Goal: Communication & Community: Answer question/provide support

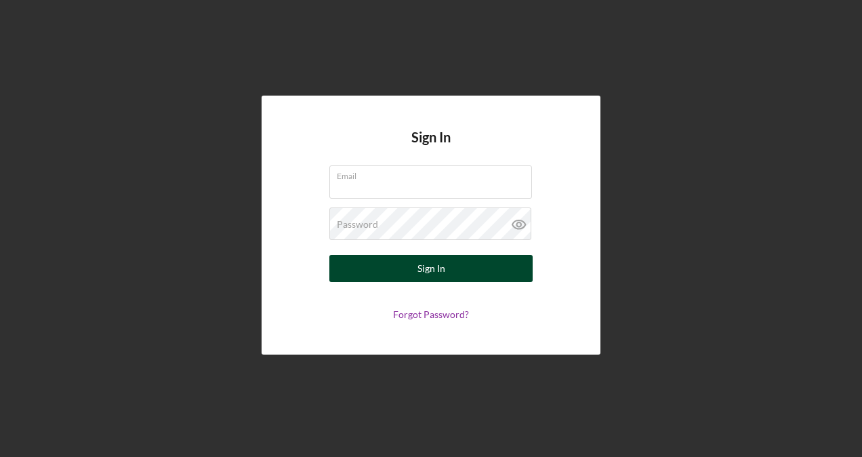
type input "h"
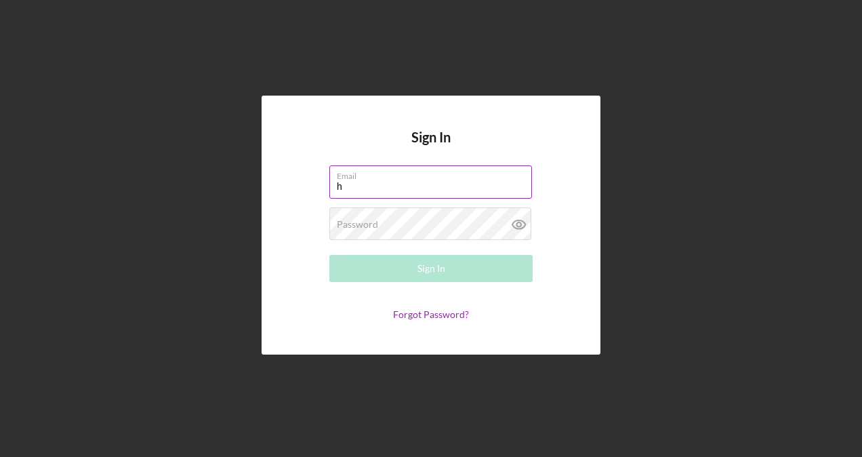
type input "[EMAIL_ADDRESS][DOMAIN_NAME]"
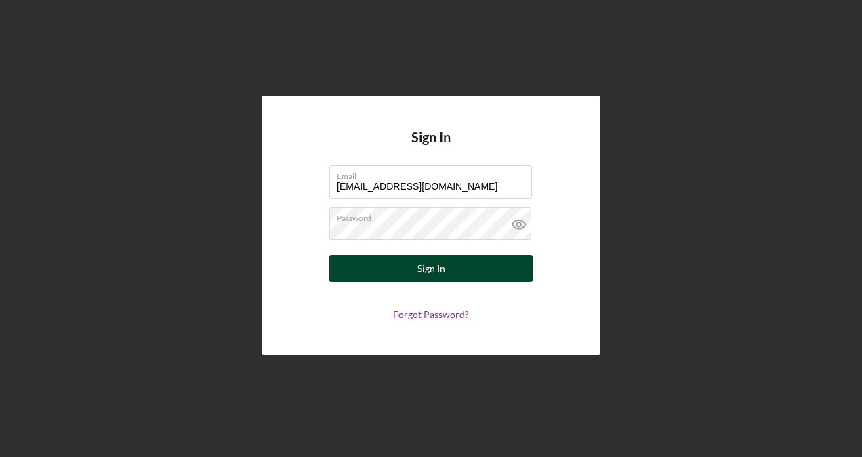
click at [435, 272] on div "Sign In" at bounding box center [431, 268] width 28 height 27
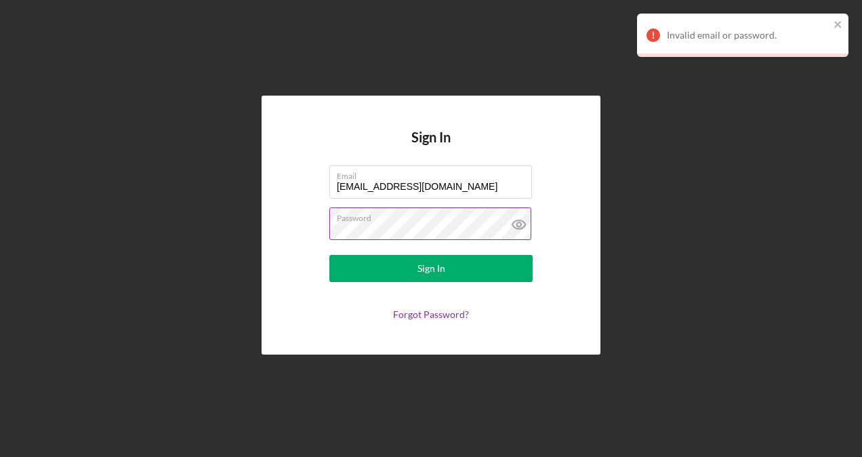
click at [510, 221] on icon at bounding box center [519, 224] width 34 height 34
click at [394, 222] on label "Password" at bounding box center [434, 215] width 195 height 15
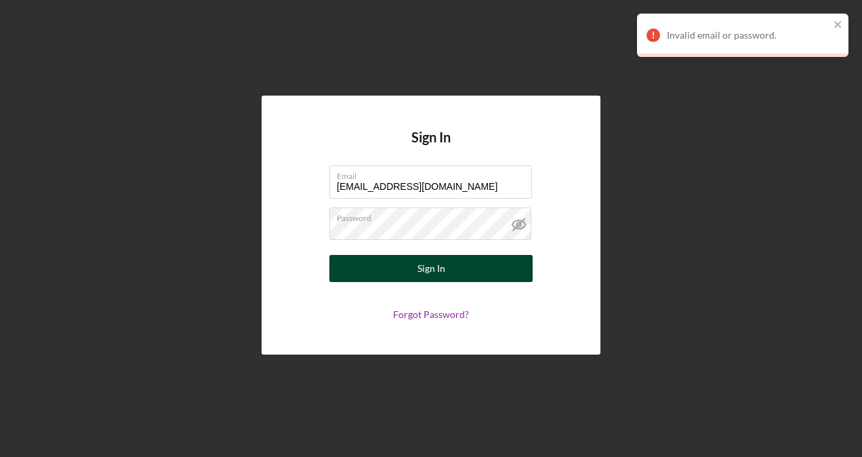
click at [423, 269] on div "Sign In" at bounding box center [431, 268] width 28 height 27
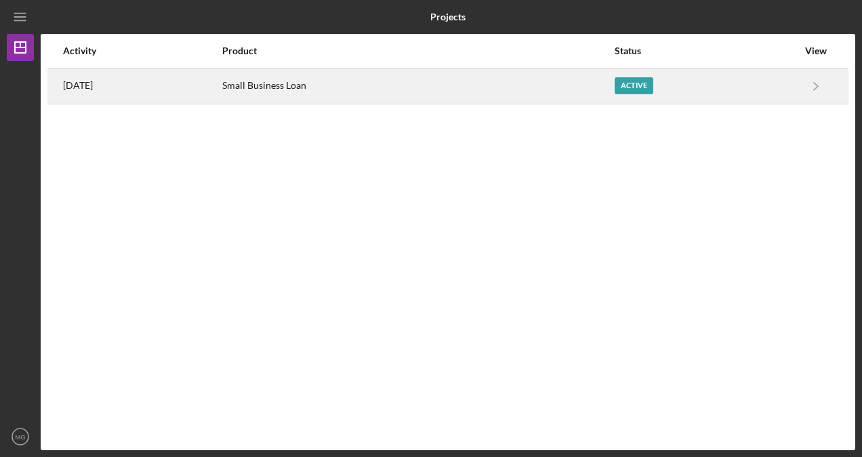
click at [641, 77] on div "Active" at bounding box center [633, 85] width 39 height 17
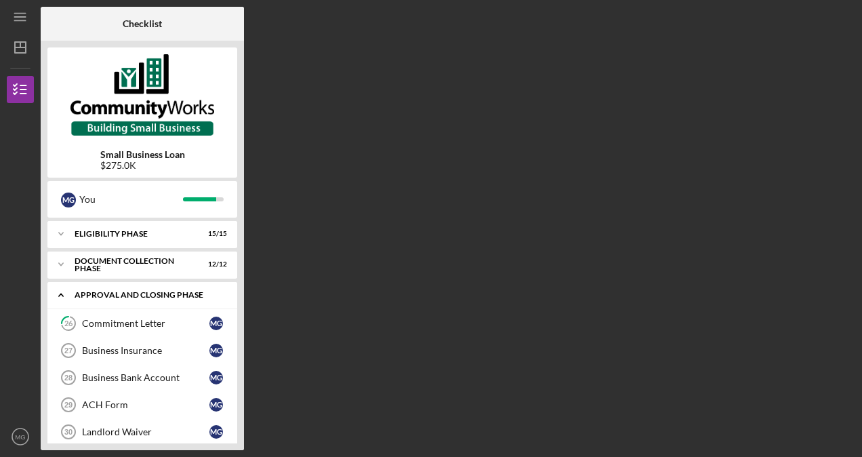
click at [110, 300] on div "Icon/Expander Approval and Closing Phase 0 / 6" at bounding box center [142, 295] width 190 height 28
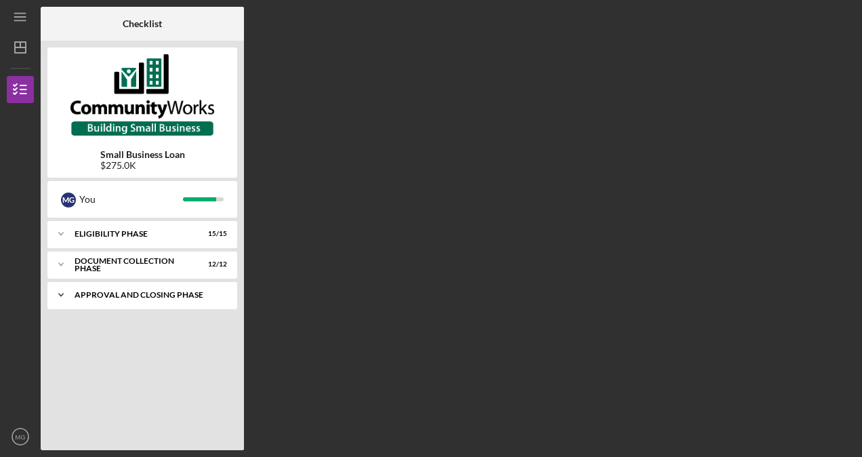
click at [110, 300] on div "Icon/Expander Approval and Closing Phase 0 / 6" at bounding box center [142, 294] width 190 height 27
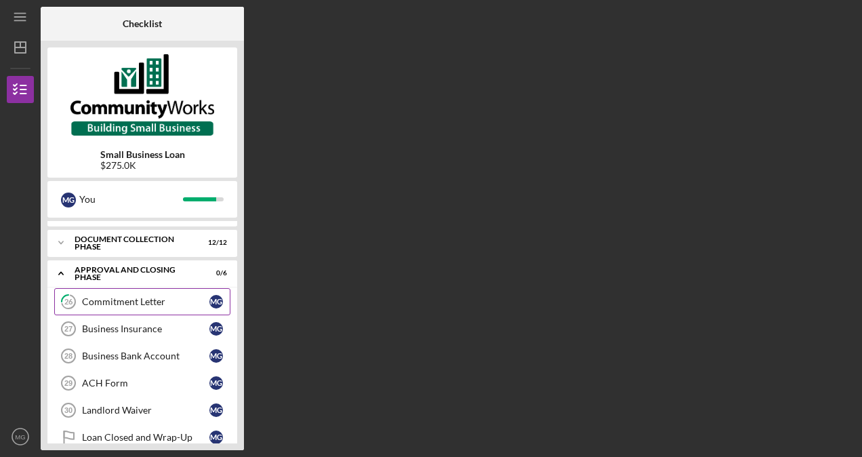
scroll to position [39, 0]
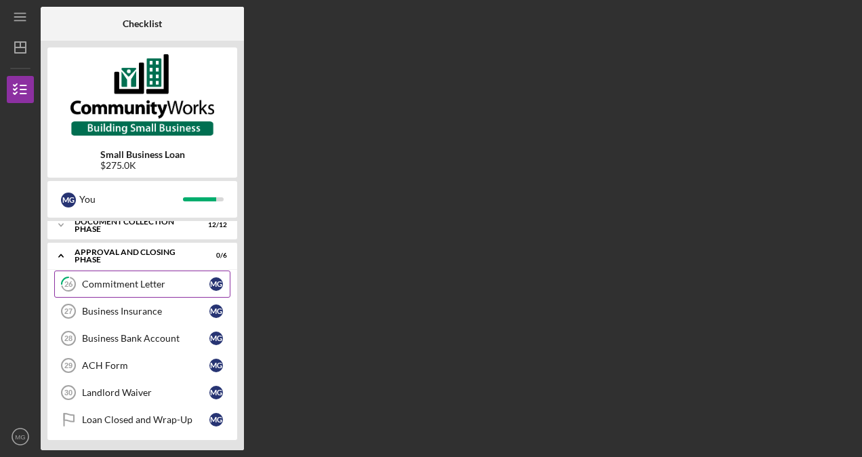
click at [90, 278] on div "Commitment Letter" at bounding box center [145, 283] width 127 height 11
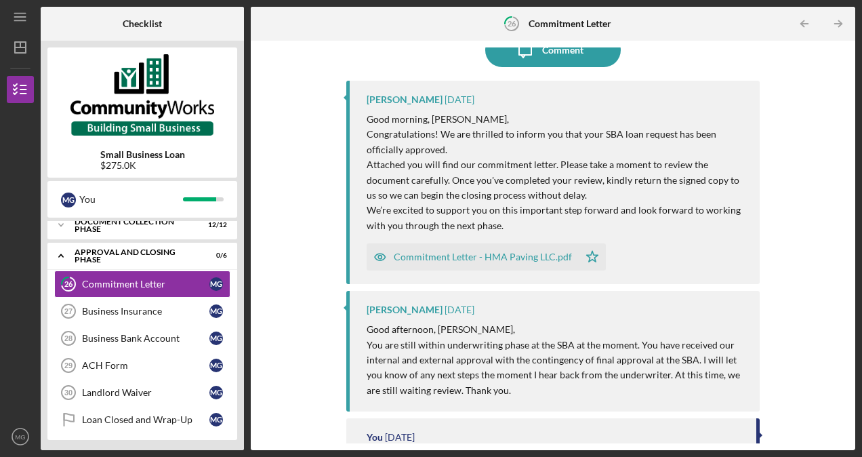
scroll to position [30, 0]
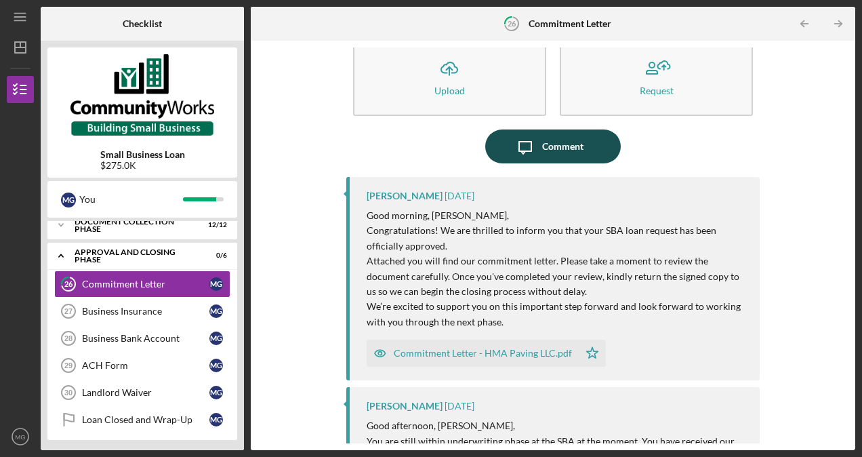
click at [546, 148] on div "Comment" at bounding box center [562, 146] width 41 height 34
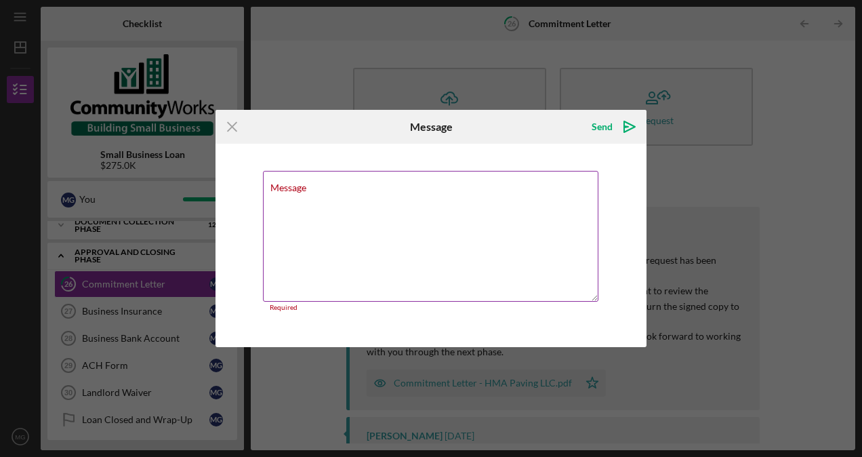
click at [371, 184] on div "Message Required" at bounding box center [431, 241] width 336 height 141
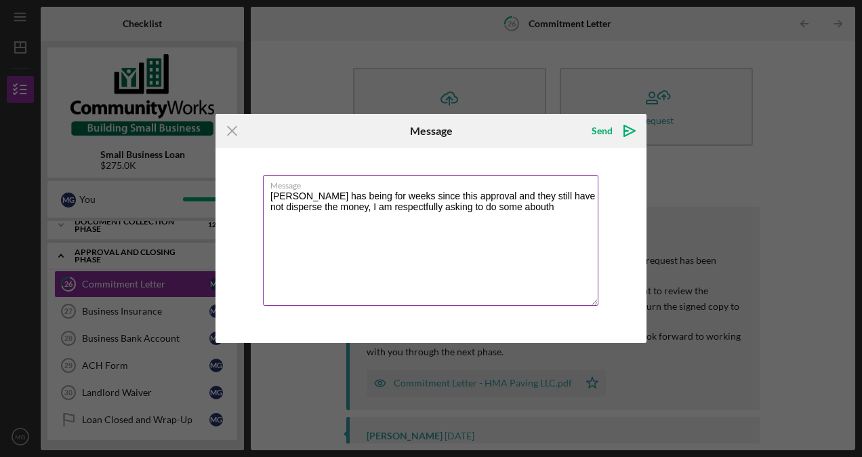
click at [540, 201] on textarea "[PERSON_NAME] has being for weeks since this approval and they still have not d…" at bounding box center [430, 240] width 335 height 131
click at [283, 216] on textarea "[PERSON_NAME] has being for weeks since this approval and they still have not d…" at bounding box center [430, 240] width 335 height 131
click at [368, 219] on textarea "[PERSON_NAME] has being for weeks since this approval and they still have not d…" at bounding box center [430, 240] width 335 height 131
drag, startPoint x: 316, startPoint y: 220, endPoint x: 302, endPoint y: 222, distance: 14.4
click at [302, 222] on textarea "[PERSON_NAME] has being for weeks since this approval and they still have not d…" at bounding box center [430, 240] width 335 height 131
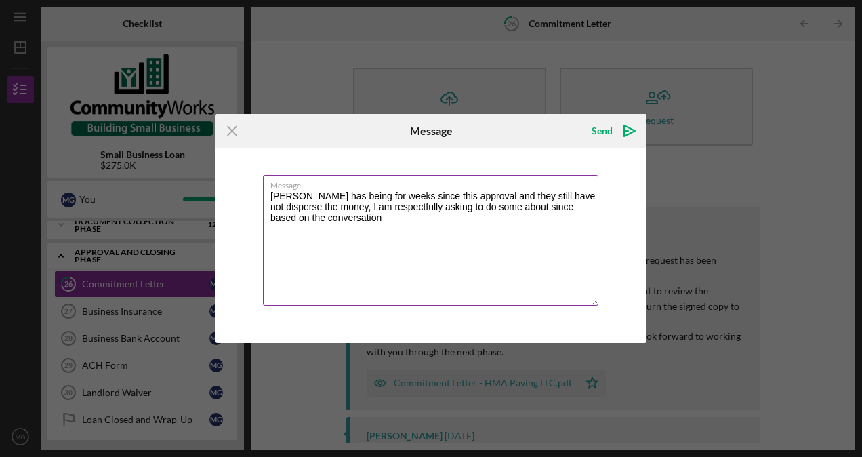
click at [358, 216] on textarea "[PERSON_NAME] has being for weeks since this approval and they still have not d…" at bounding box center [430, 240] width 335 height 131
click at [389, 234] on textarea "[PERSON_NAME] has being for weeks since this approval and they still have not d…" at bounding box center [430, 240] width 335 height 131
click at [379, 232] on textarea "[PERSON_NAME] has being for weeks since this approval and they still have not d…" at bounding box center [430, 240] width 335 height 131
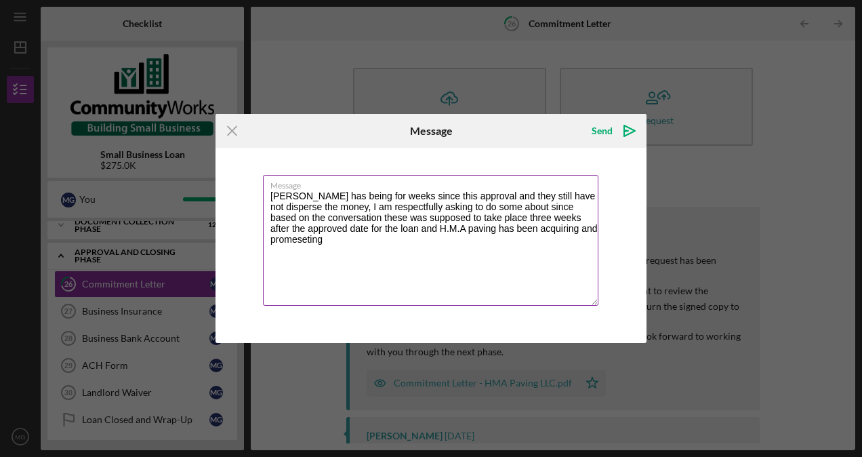
click at [348, 251] on textarea "[PERSON_NAME] has being for weeks since this approval and they still have not d…" at bounding box center [430, 240] width 335 height 131
drag, startPoint x: 336, startPoint y: 237, endPoint x: 255, endPoint y: 236, distance: 81.3
click at [255, 236] on div "Message [PERSON_NAME] has being for weeks since this approval and they still ha…" at bounding box center [430, 245] width 431 height 195
click at [393, 250] on textarea "[PERSON_NAME] has being for weeks since this approval and they still have not d…" at bounding box center [430, 240] width 335 height 131
drag, startPoint x: 322, startPoint y: 236, endPoint x: 237, endPoint y: 236, distance: 84.7
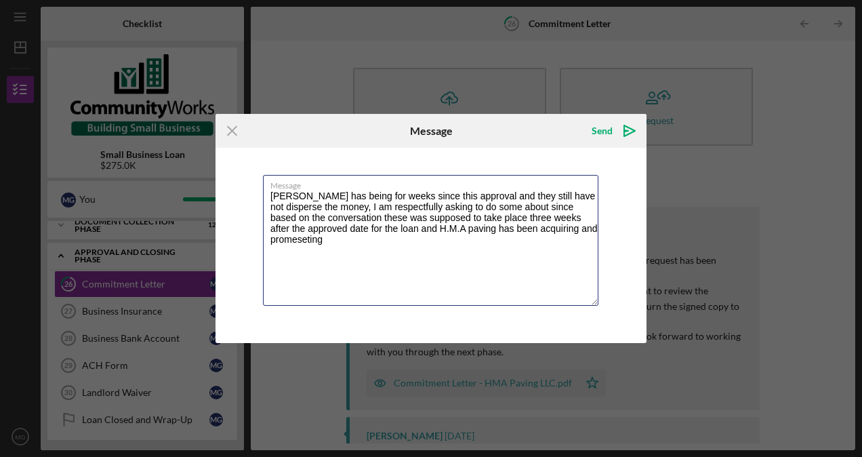
click at [237, 236] on div "Message [PERSON_NAME] has being for weeks since this approval and they still ha…" at bounding box center [430, 245] width 431 height 195
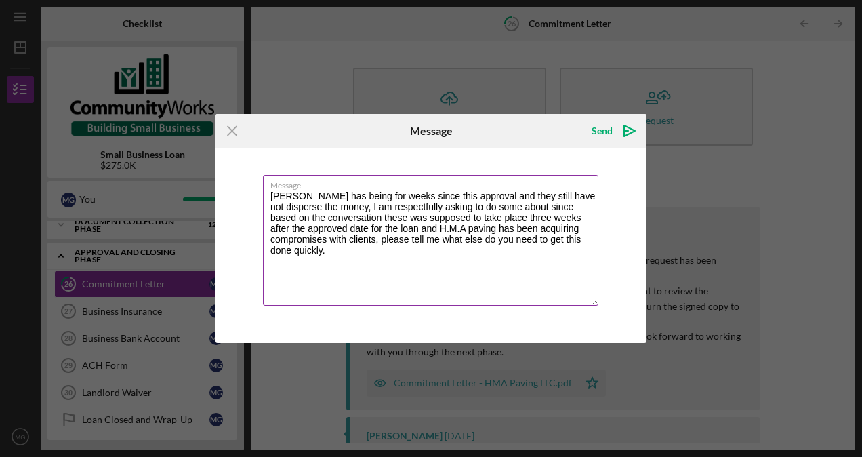
click at [385, 280] on textarea "[PERSON_NAME] has being for weeks since this approval and they still have not d…" at bounding box center [430, 240] width 335 height 131
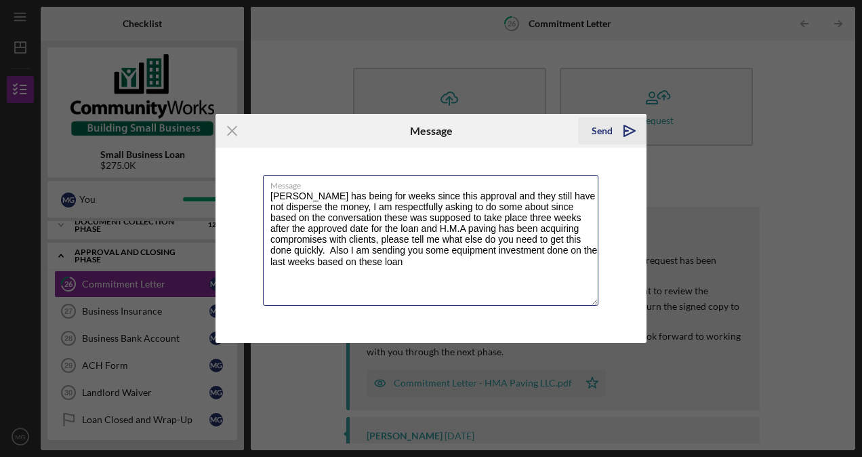
type textarea "[PERSON_NAME] has being for weeks since this approval and they still have not d…"
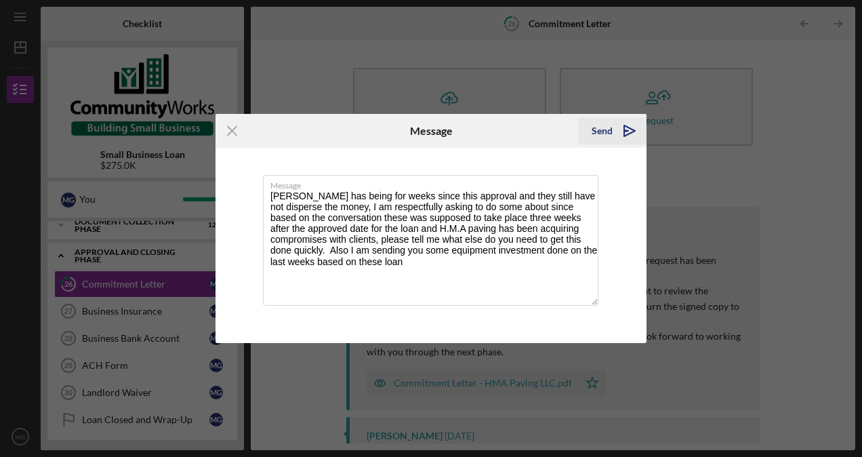
click at [633, 129] on icon "Icon/icon-invite-send" at bounding box center [629, 131] width 34 height 34
